Goal: Task Accomplishment & Management: Use online tool/utility

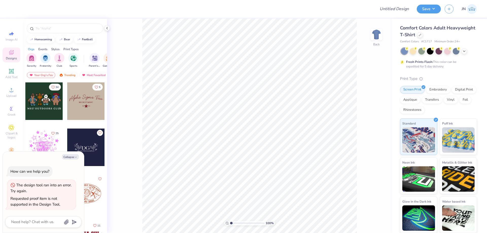
type textarea "x"
drag, startPoint x: 62, startPoint y: 108, endPoint x: 28, endPoint y: 126, distance: 37.7
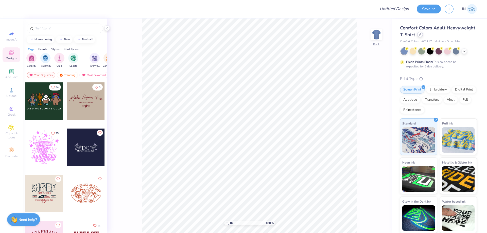
click at [420, 34] on icon at bounding box center [420, 34] width 3 height 3
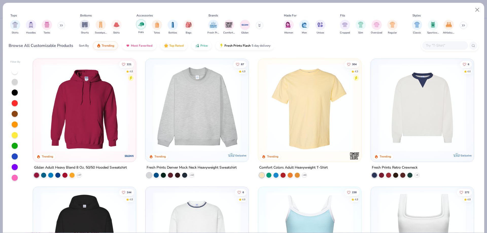
click at [141, 27] on img "filter for Hats" at bounding box center [141, 24] width 6 height 6
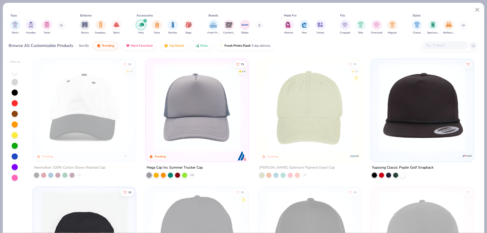
click at [306, 50] on div "Browse All Customizable Products Sort By Trending Most Favorited Top Rated Pric…" at bounding box center [244, 46] width 470 height 14
click at [214, 114] on img at bounding box center [197, 108] width 93 height 88
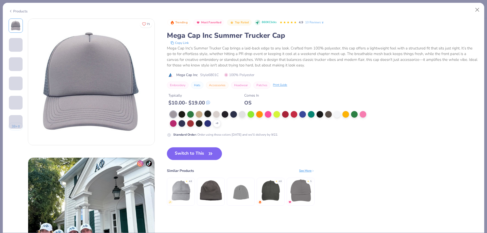
click at [207, 112] on div at bounding box center [208, 114] width 7 height 7
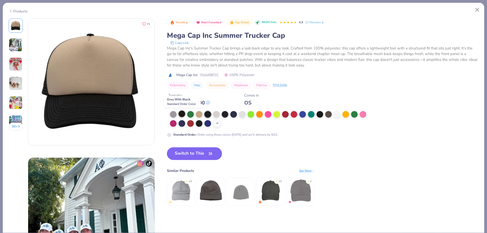
click at [182, 114] on div at bounding box center [182, 114] width 7 height 7
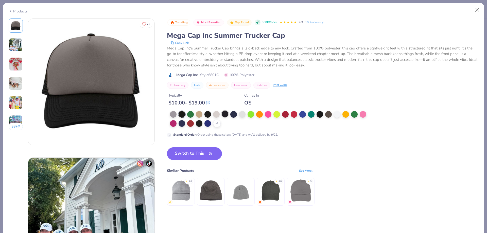
click at [222, 116] on div at bounding box center [225, 114] width 7 height 7
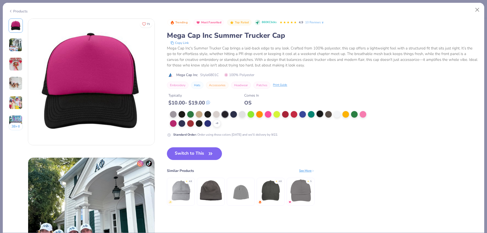
click at [320, 114] on div at bounding box center [320, 114] width 7 height 7
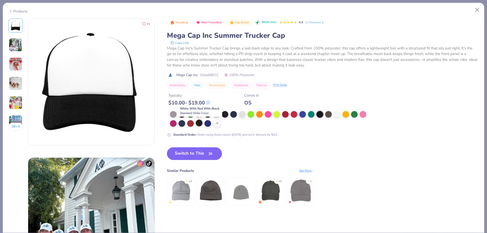
click at [202, 125] on div at bounding box center [199, 123] width 7 height 7
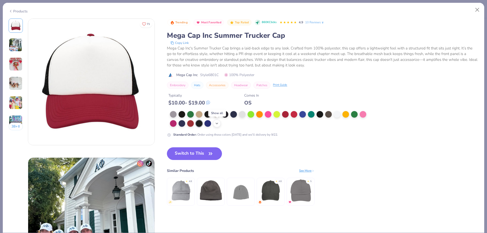
click at [216, 124] on icon at bounding box center [217, 124] width 4 height 4
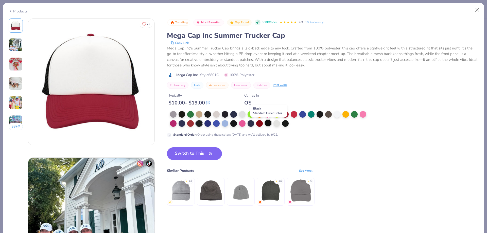
click at [266, 122] on div at bounding box center [268, 123] width 7 height 7
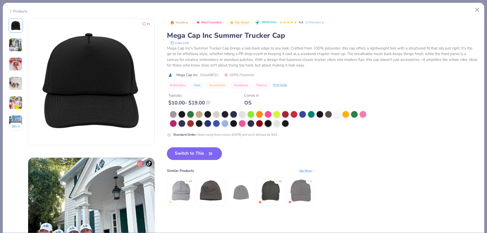
click at [187, 162] on div "Switch to This Similar Products See More ★ 4.8 ★ 4.8 ★ 5" at bounding box center [241, 181] width 148 height 69
click at [230, 126] on div at bounding box center [270, 119] width 200 height 16
click at [234, 123] on div at bounding box center [233, 123] width 7 height 7
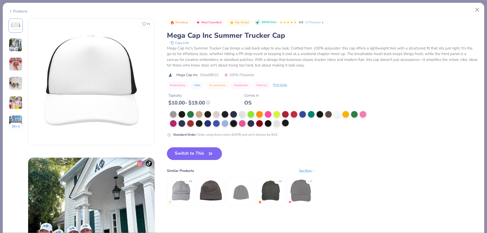
click at [285, 124] on div at bounding box center [285, 123] width 7 height 7
click at [266, 124] on div at bounding box center [268, 123] width 7 height 7
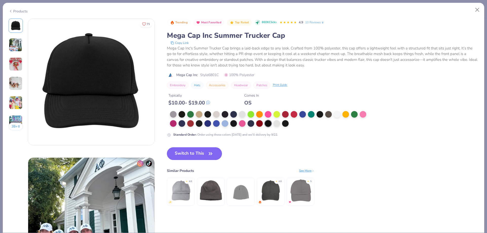
click at [210, 152] on icon "button" at bounding box center [210, 153] width 7 height 7
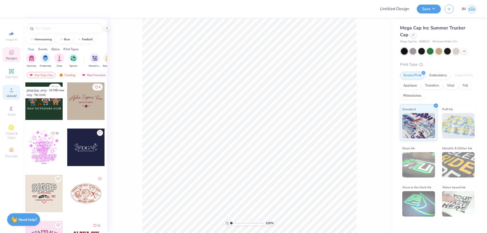
click at [15, 91] on div "Upload" at bounding box center [12, 92] width 18 height 15
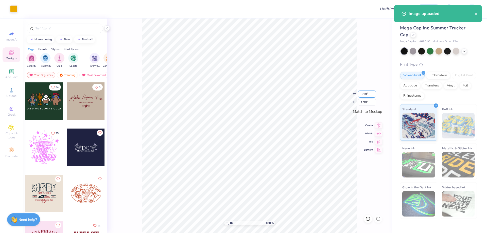
click at [368, 93] on input "3.18" at bounding box center [367, 94] width 18 height 7
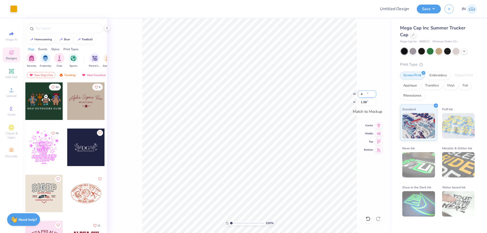
type input "3.22"
type input "2.00"
click at [363, 107] on div "100 % W 3.22 3.22 " H 2.00 2.00 " Match to Mockup Center Middle Top Bottom" at bounding box center [249, 126] width 285 height 215
click at [364, 103] on input "2.00" at bounding box center [367, 102] width 18 height 7
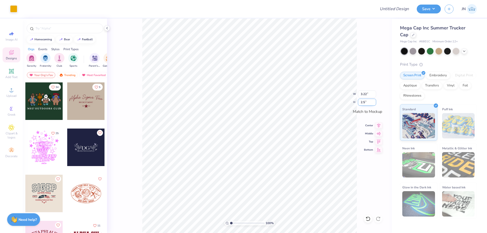
type input "2.5"
click at [10, 91] on circle at bounding box center [11, 91] width 3 height 3
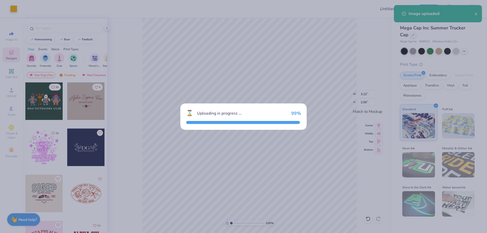
type input "2.11"
type input "1.98"
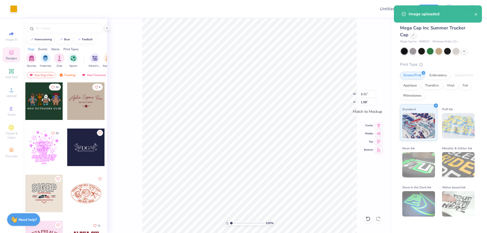
type input "1.47"
type input "1.38"
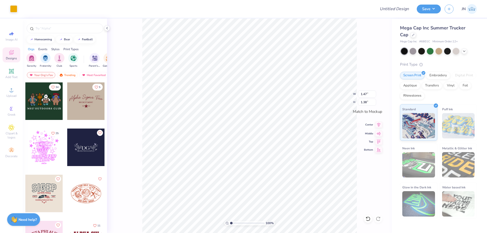
click at [377, 126] on icon at bounding box center [378, 125] width 7 height 6
type input "3.22"
drag, startPoint x: 368, startPoint y: 103, endPoint x: 359, endPoint y: 103, distance: 9.1
click at [359, 103] on input "2.00" at bounding box center [367, 102] width 18 height 7
type input "4"
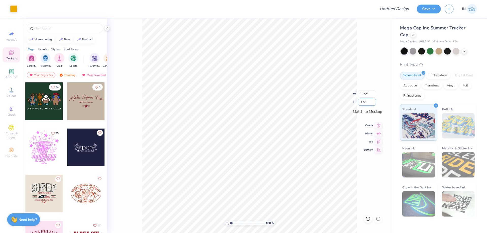
type input "1.5"
type input "2.41"
click at [364, 102] on input "1.50" at bounding box center [367, 102] width 18 height 7
type input "1.70"
type input "2.73"
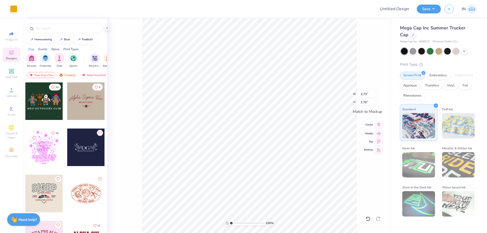
click at [378, 127] on icon at bounding box center [378, 125] width 7 height 6
type input "1.47"
type input "1.38"
click at [376, 124] on icon at bounding box center [378, 125] width 7 height 6
click at [16, 88] on div "Upload" at bounding box center [12, 92] width 18 height 15
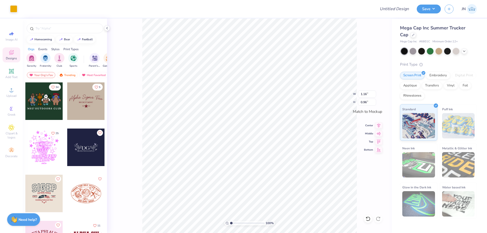
type input "1.16"
type input "0.96"
type input "1.01"
type input "0.84"
type input "0.96"
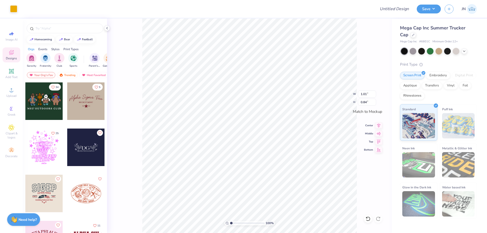
type input "0.80"
click at [10, 73] on icon at bounding box center [11, 71] width 5 height 5
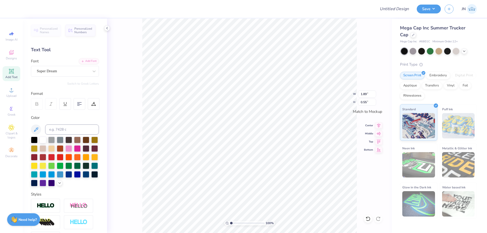
scroll to position [4, 1]
type textarea "1914"
type input "1.61"
click at [65, 129] on input at bounding box center [72, 130] width 54 height 10
type input "124"
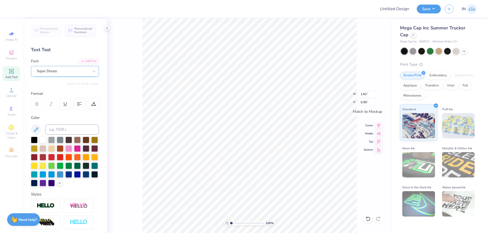
click at [69, 71] on div "Super Dream" at bounding box center [62, 71] width 53 height 8
click at [48, 108] on div at bounding box center [65, 111] width 64 height 8
type input "bebas"
type input "1.06"
type input "0.56"
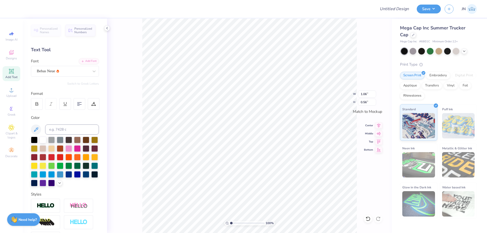
type input "0.44"
type input "0.23"
click at [381, 126] on icon at bounding box center [378, 125] width 7 height 6
type input "2.45"
click at [236, 223] on input "range" at bounding box center [247, 223] width 34 height 5
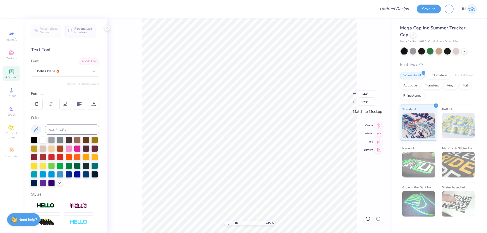
type input "0.32"
type input "0.17"
type input "0.39"
type input "0.21"
drag, startPoint x: 236, startPoint y: 224, endPoint x: 231, endPoint y: 224, distance: 5.6
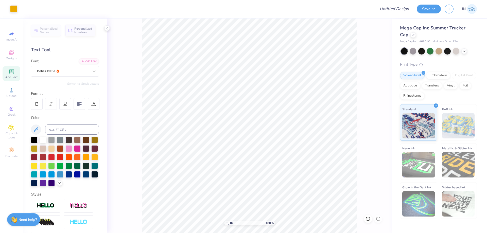
type input "1"
click at [231, 224] on input "range" at bounding box center [247, 223] width 34 height 5
type input "0.39"
type input "0.21"
click at [40, 106] on div at bounding box center [37, 104] width 12 height 12
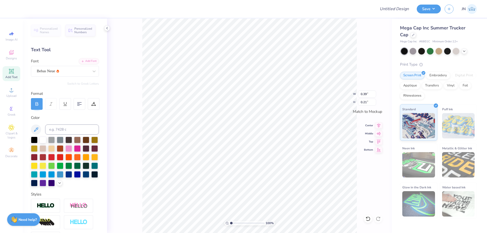
type input "0.42"
type input "0.90"
type input "0.75"
click at [381, 126] on icon at bounding box center [378, 125] width 7 height 6
click at [233, 224] on input "range" at bounding box center [247, 223] width 34 height 5
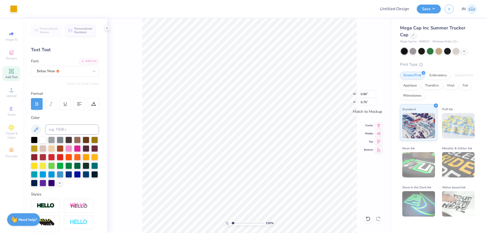
click at [234, 223] on input "range" at bounding box center [247, 223] width 34 height 5
click at [235, 223] on input "range" at bounding box center [247, 223] width 34 height 5
drag, startPoint x: 235, startPoint y: 222, endPoint x: 223, endPoint y: 222, distance: 11.7
type input "1"
click at [230, 222] on input "range" at bounding box center [247, 223] width 34 height 5
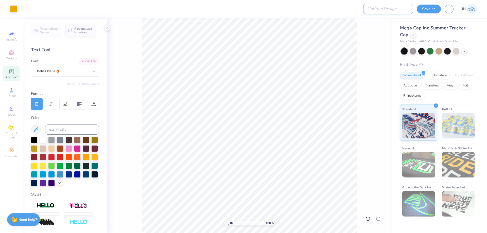
click at [397, 12] on input "Design Title" at bounding box center [388, 9] width 50 height 10
paste input "FPS239336"
type input "FPS239336"
click at [425, 10] on button "Save" at bounding box center [429, 8] width 24 height 9
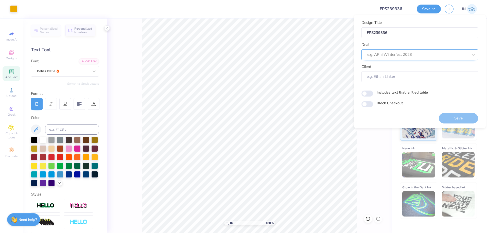
click at [414, 53] on div at bounding box center [417, 54] width 101 height 7
click at [411, 68] on div "Design Tool Gallery" at bounding box center [420, 68] width 113 height 8
type input "design tool gall"
type input "Design Tool Gallery User"
click at [449, 116] on button "Save" at bounding box center [458, 118] width 39 height 10
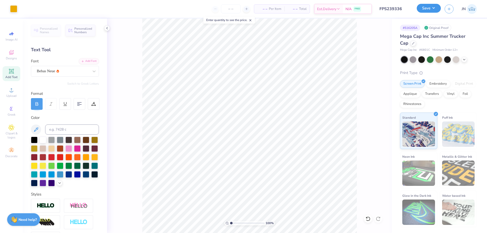
click at [422, 8] on button "Save" at bounding box center [429, 8] width 24 height 9
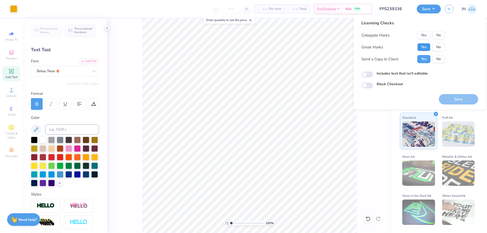
click at [425, 46] on button "Yes" at bounding box center [423, 47] width 13 height 8
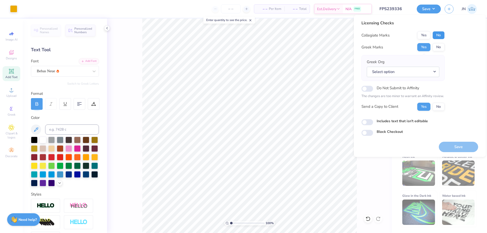
click at [437, 35] on button "No" at bounding box center [439, 35] width 12 height 8
click at [416, 77] on button "Select option" at bounding box center [403, 72] width 73 height 10
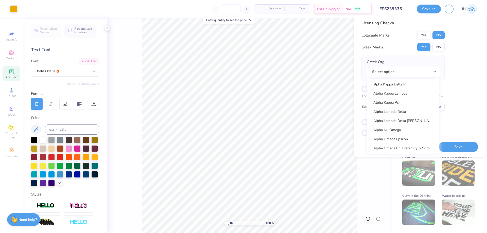
scroll to position [228, 0]
click at [411, 99] on link "Alpha Kappa Lambda" at bounding box center [403, 102] width 69 height 8
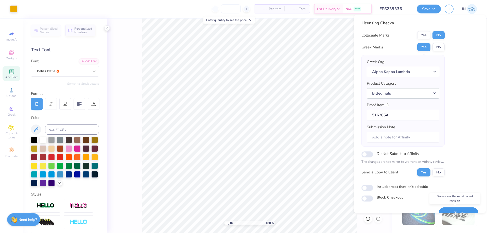
click at [443, 209] on button "Save" at bounding box center [458, 213] width 39 height 10
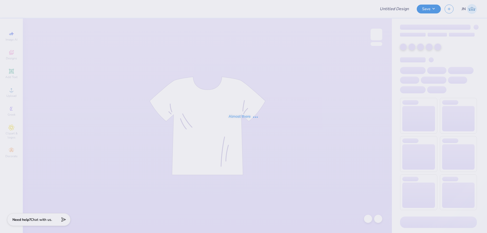
type input "FPS239657"
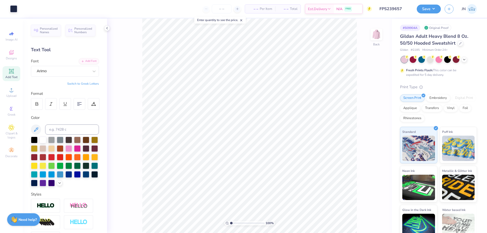
click at [432, 14] on div "Save JN" at bounding box center [452, 9] width 70 height 18
click at [433, 11] on button "Save" at bounding box center [429, 8] width 24 height 9
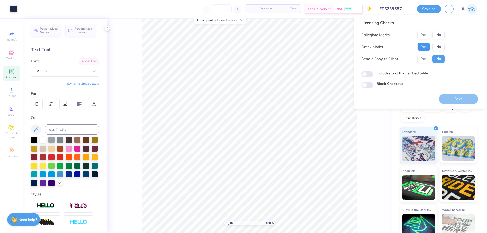
click at [424, 47] on button "Yes" at bounding box center [423, 47] width 13 height 8
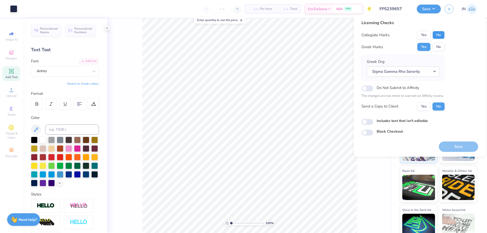
click at [435, 36] on button "No" at bounding box center [439, 35] width 12 height 8
click at [448, 145] on button "Save" at bounding box center [458, 147] width 39 height 10
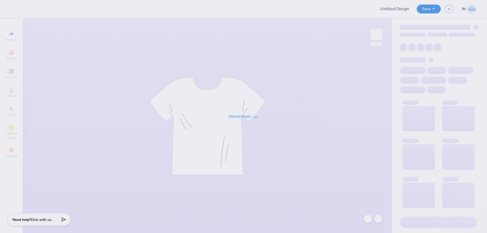
type input "FPS239658"
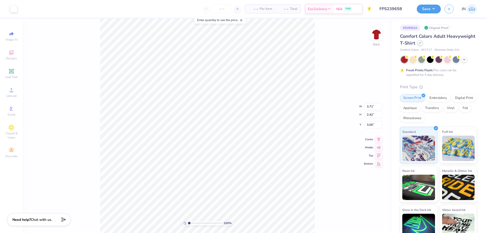
click at [423, 43] on div at bounding box center [420, 43] width 6 height 6
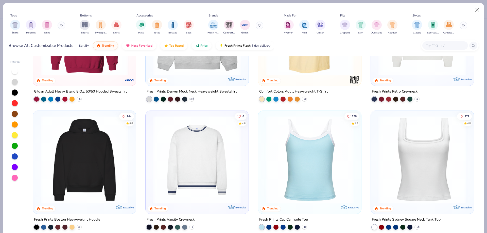
scroll to position [127, 0]
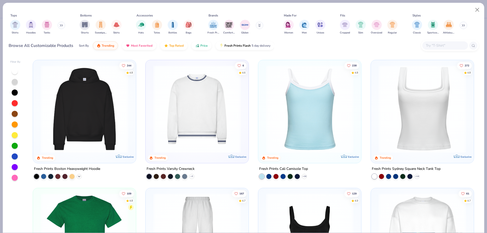
click at [78, 175] on icon at bounding box center [79, 176] width 4 height 4
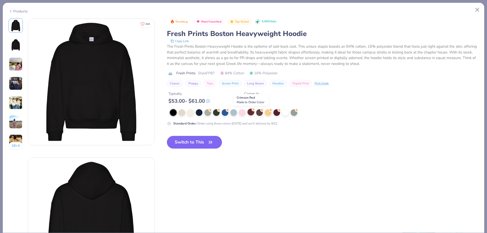
click at [251, 112] on div at bounding box center [251, 112] width 7 height 7
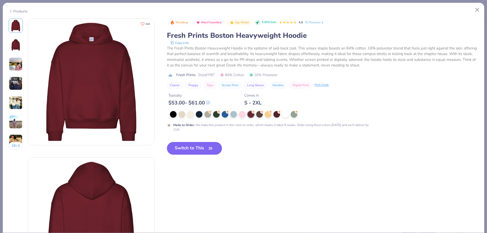
click at [192, 150] on button "Switch to This" at bounding box center [194, 148] width 55 height 13
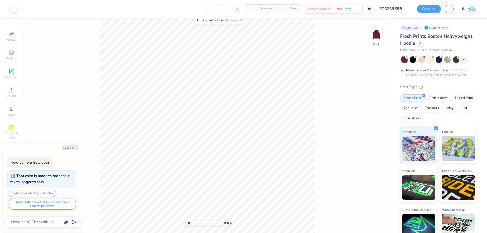
type textarea "x"
click at [371, 111] on input "2.42" at bounding box center [373, 114] width 18 height 7
click at [371, 106] on input "3.71" at bounding box center [373, 106] width 18 height 7
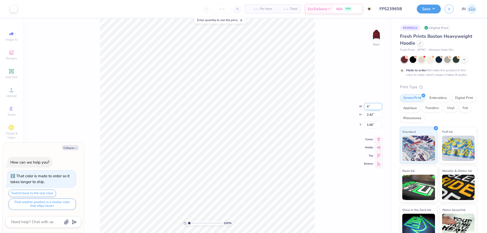
type input "4"
type textarea "x"
type input "4.00"
type input "2.61"
click at [370, 122] on input "0.97" at bounding box center [373, 120] width 18 height 7
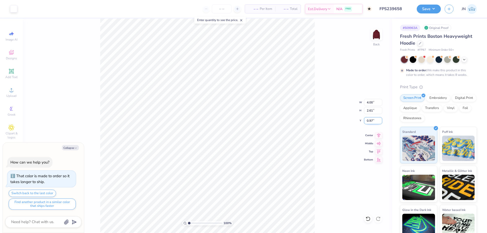
click at [370, 122] on input "0.97" at bounding box center [373, 120] width 18 height 7
type input "2"
type textarea "x"
type input "2.00"
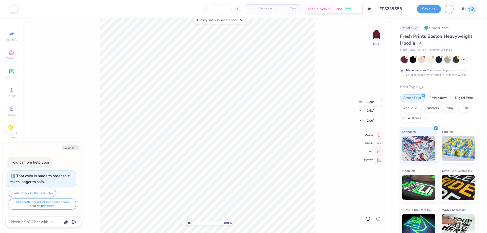
click at [369, 102] on input "4.00" at bounding box center [373, 102] width 18 height 7
type input "6"
type textarea "x"
type input "6.00"
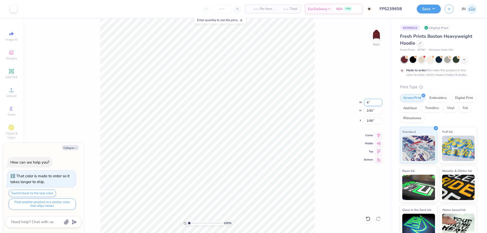
type input "3.92"
click at [369, 112] on input "3.92" at bounding box center [373, 110] width 18 height 7
click at [371, 123] on input "1.35" at bounding box center [373, 120] width 18 height 7
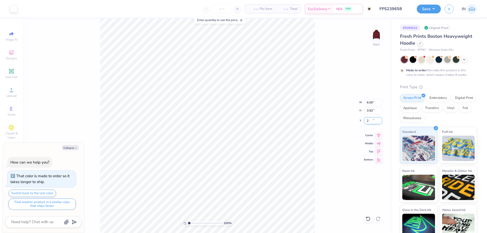
type input "2"
type textarea "x"
click at [371, 123] on input "2.00" at bounding box center [373, 120] width 18 height 7
type input "2.5"
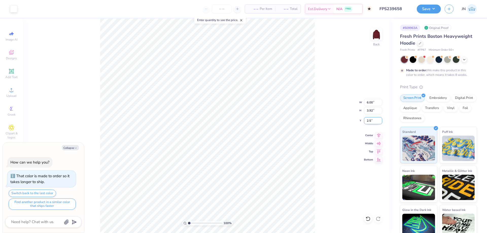
type textarea "x"
type input "2.50"
click at [378, 132] on icon at bounding box center [378, 135] width 7 height 6
type textarea "x"
type input "6.61"
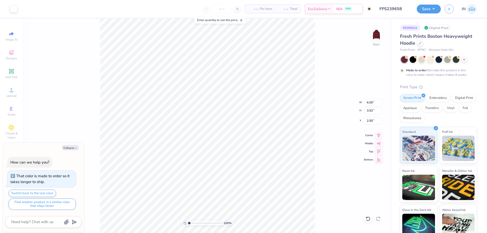
type input "4.32"
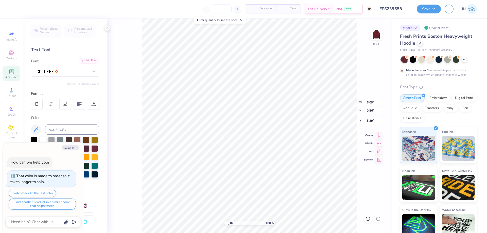
click at [81, 60] on icon at bounding box center [82, 60] width 3 height 3
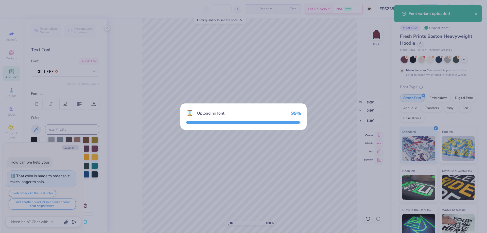
type textarea "x"
type input "5.61"
type input "0.75"
type input "5.34"
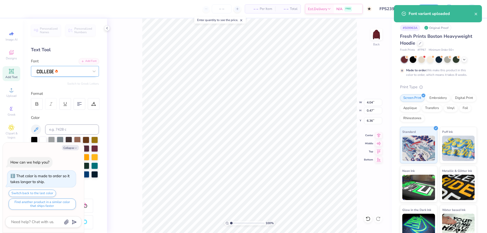
click at [45, 72] on div at bounding box center [62, 71] width 53 height 8
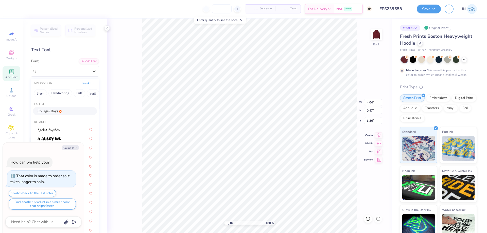
click at [44, 108] on div "College (Boy)" at bounding box center [65, 111] width 64 height 8
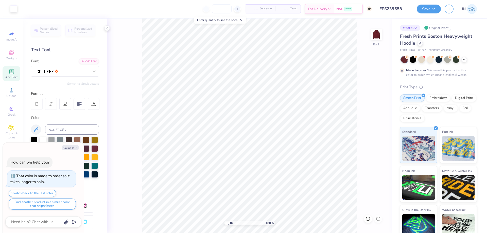
type textarea "x"
click at [369, 111] on input "4.43" at bounding box center [373, 110] width 18 height 7
type input "5"
type textarea "x"
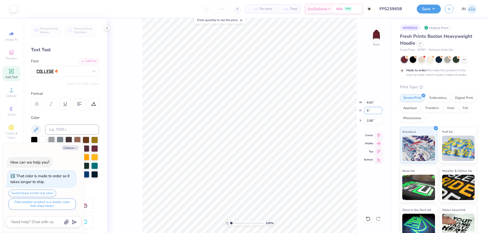
type input "7.47"
type input "5.00"
type input "2.21"
click at [376, 135] on icon at bounding box center [378, 135] width 7 height 6
click at [366, 220] on icon at bounding box center [368, 218] width 5 height 5
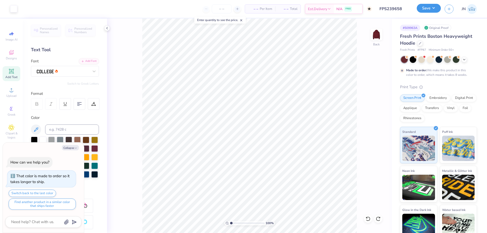
click at [427, 9] on button "Save" at bounding box center [429, 8] width 24 height 9
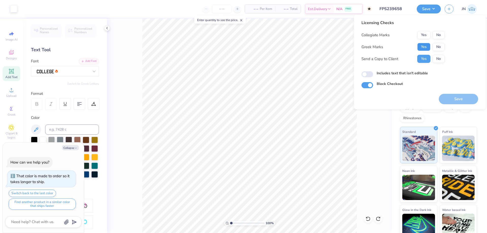
click at [427, 48] on button "Yes" at bounding box center [423, 47] width 13 height 8
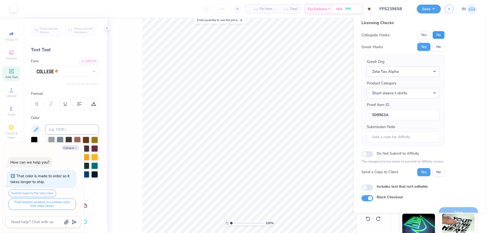
click at [442, 34] on button "No" at bounding box center [439, 35] width 12 height 8
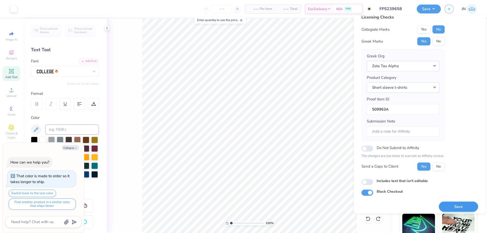
scroll to position [10, 0]
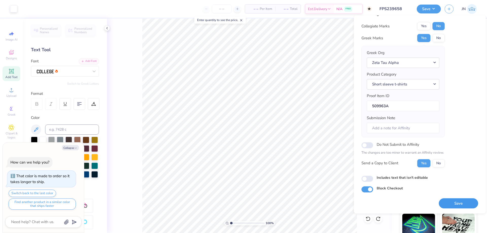
click at [441, 206] on button "Save" at bounding box center [458, 203] width 39 height 10
type textarea "x"
